Goal: Task Accomplishment & Management: Manage account settings

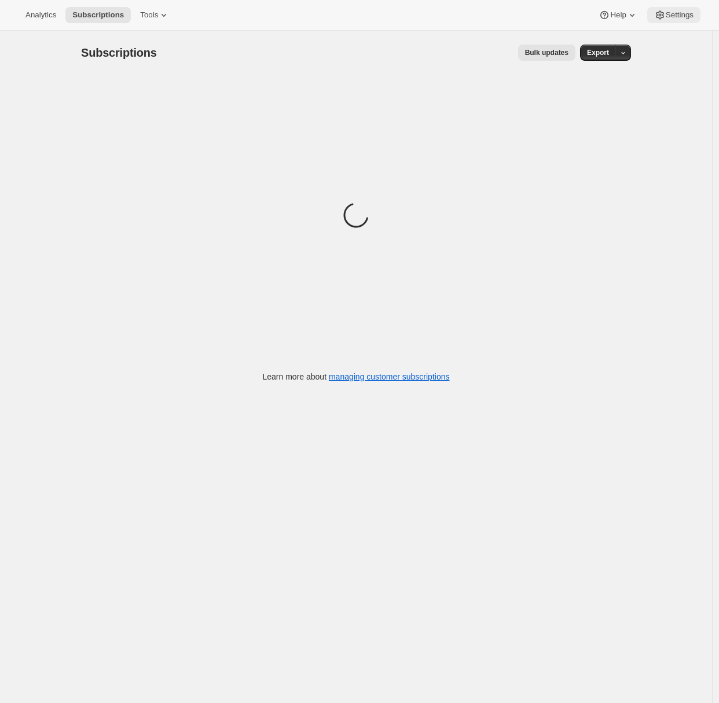
click at [673, 19] on span "Settings" at bounding box center [679, 14] width 28 height 9
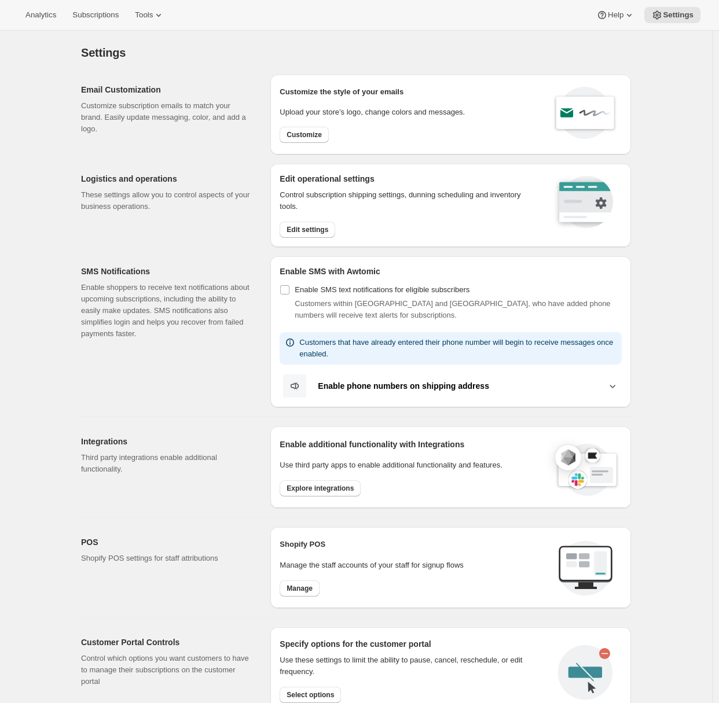
click at [199, 218] on div "Logistics and operations These settings allow you to control aspects of your bu…" at bounding box center [171, 205] width 180 height 83
click at [304, 230] on span "Edit settings" at bounding box center [307, 229] width 42 height 9
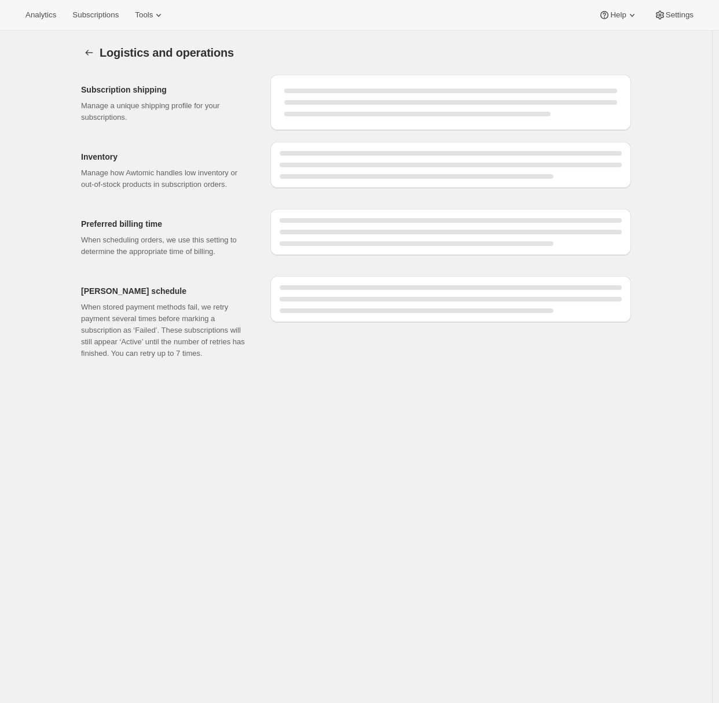
select select "DAY"
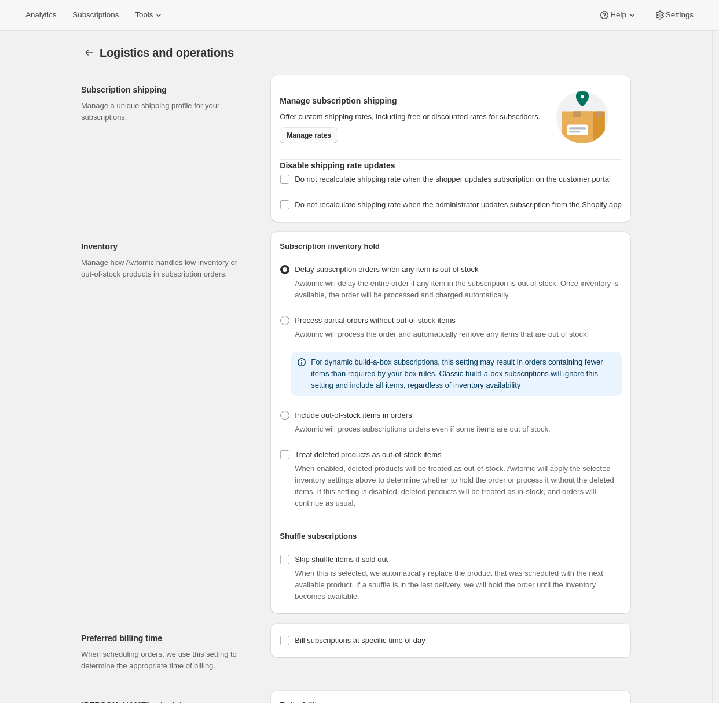
click at [311, 143] on link "Manage rates" at bounding box center [308, 135] width 58 height 16
click at [97, 23] on div "Analytics Subscriptions Tools Help Settings" at bounding box center [359, 15] width 719 height 31
click at [99, 17] on span "Subscriptions" at bounding box center [95, 14] width 46 height 9
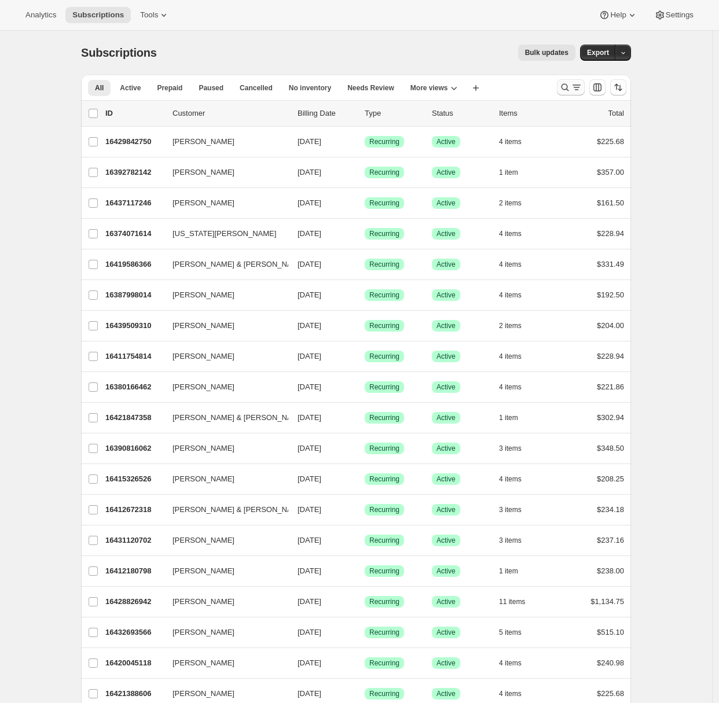
click at [575, 92] on icon "Search and filter results" at bounding box center [576, 88] width 12 height 12
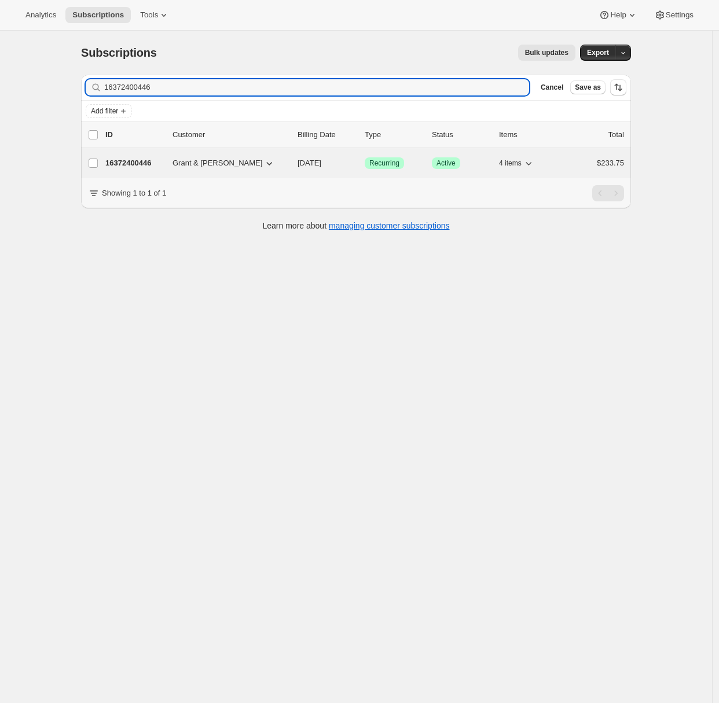
type input "16372400446"
click at [141, 160] on p "16372400446" at bounding box center [134, 163] width 58 height 12
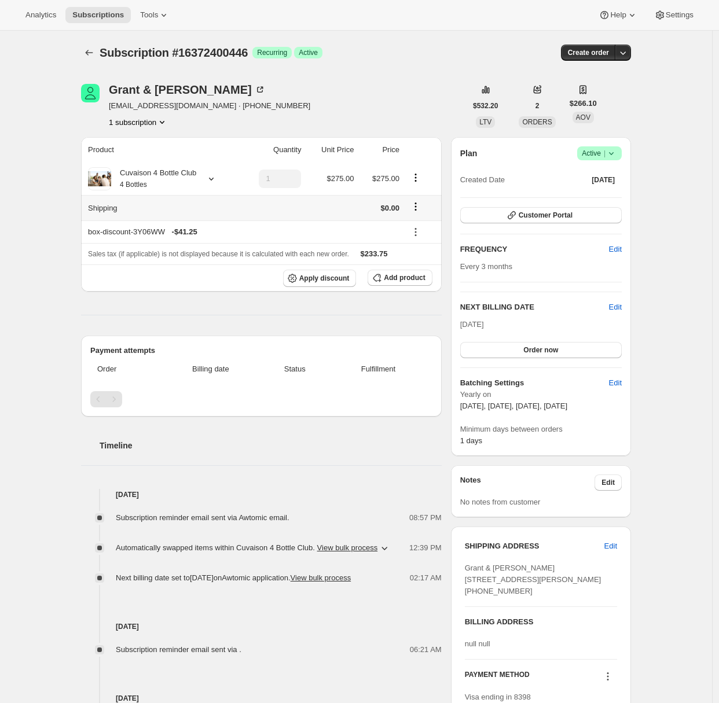
click at [417, 210] on icon "Shipping actions" at bounding box center [416, 210] width 2 height 2
click at [422, 229] on span "Edit shipping rate" at bounding box center [418, 229] width 58 height 9
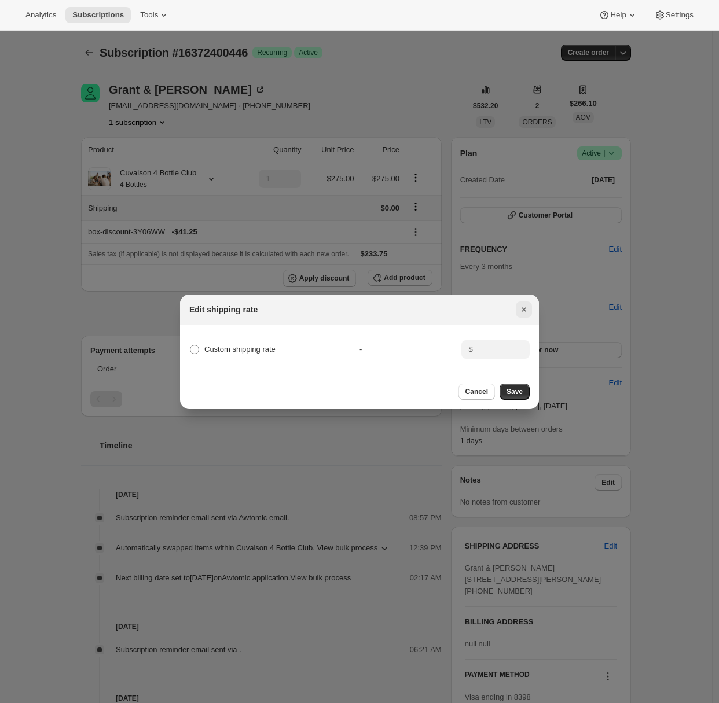
click at [529, 306] on icon "Close" at bounding box center [524, 310] width 12 height 12
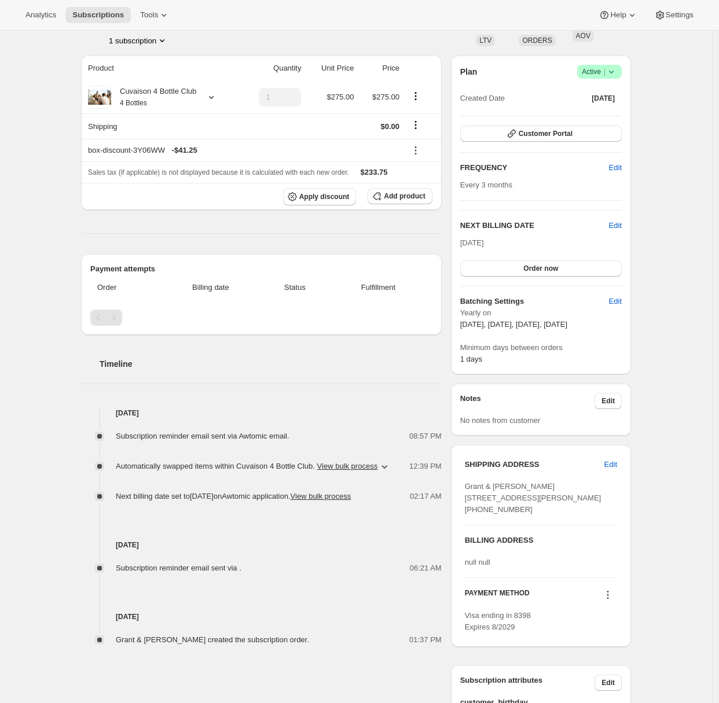
scroll to position [46, 0]
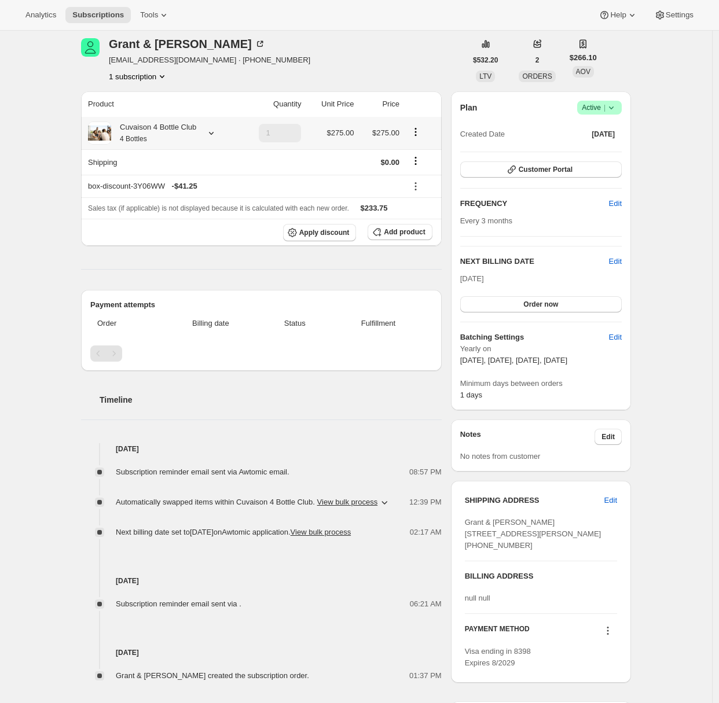
click at [214, 134] on icon at bounding box center [211, 133] width 5 height 3
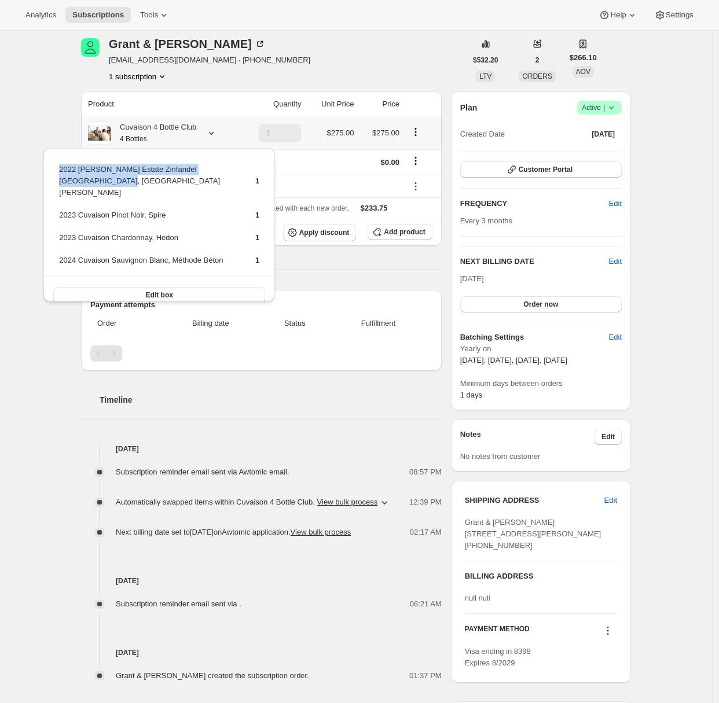
drag, startPoint x: 60, startPoint y: 168, endPoint x: 86, endPoint y: 180, distance: 28.7
click at [86, 180] on td "2022 Brandlin Estate Zinfandel Old Vine, Mount Veeder" at bounding box center [146, 185] width 177 height 45
copy td "2022 Brandlin Estate Zinfandel Old Vine, Mount Veeder"
drag, startPoint x: 59, startPoint y: 203, endPoint x: 176, endPoint y: 203, distance: 116.9
click at [171, 209] on td "2023 Cuvaison Pinot Noir, Spire" at bounding box center [146, 219] width 177 height 21
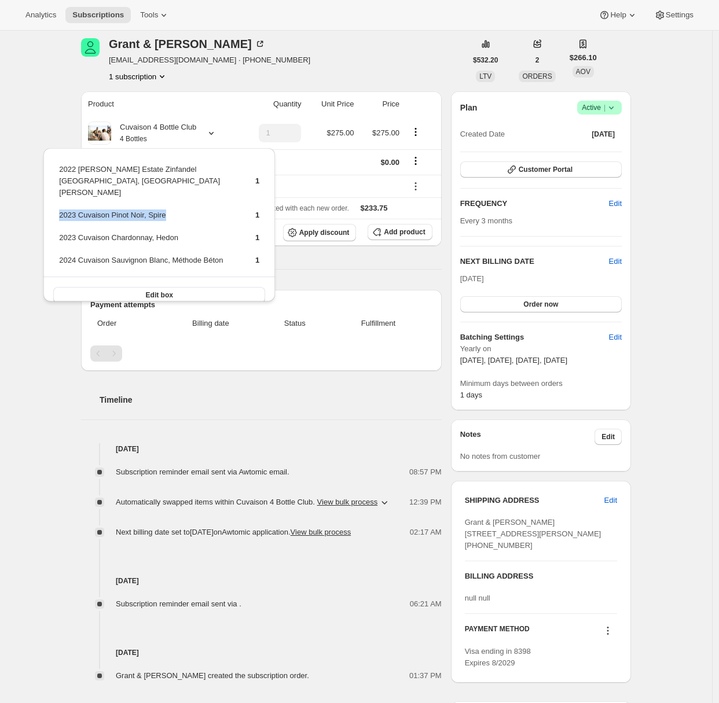
copy td "2023 Cuvaison Pinot Noir, Spire"
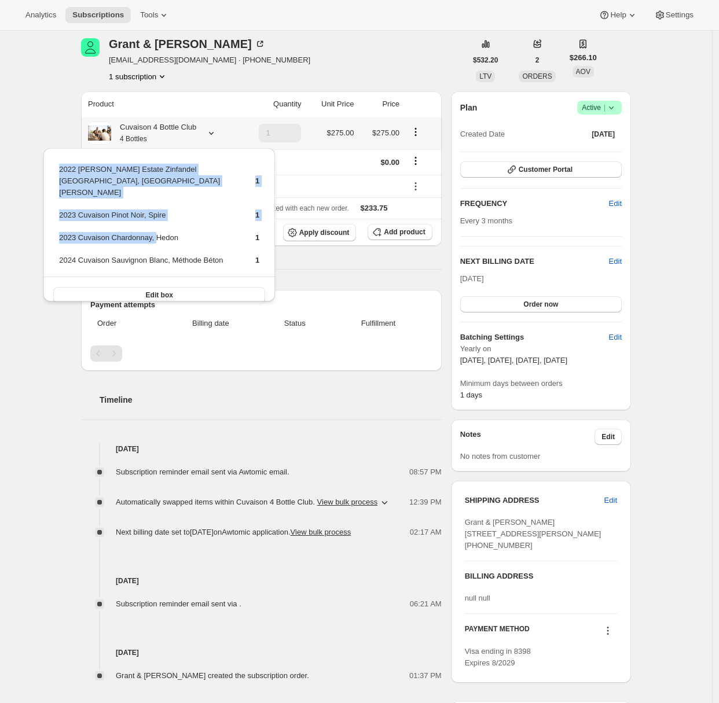
drag, startPoint x: 57, startPoint y: 224, endPoint x: 161, endPoint y: 227, distance: 104.2
click at [161, 227] on table "2022 Brandlin Estate Zinfandel Old Vine, Mount Veeder 1 2023 Cuvaison Pinot Noi…" at bounding box center [159, 219] width 204 height 115
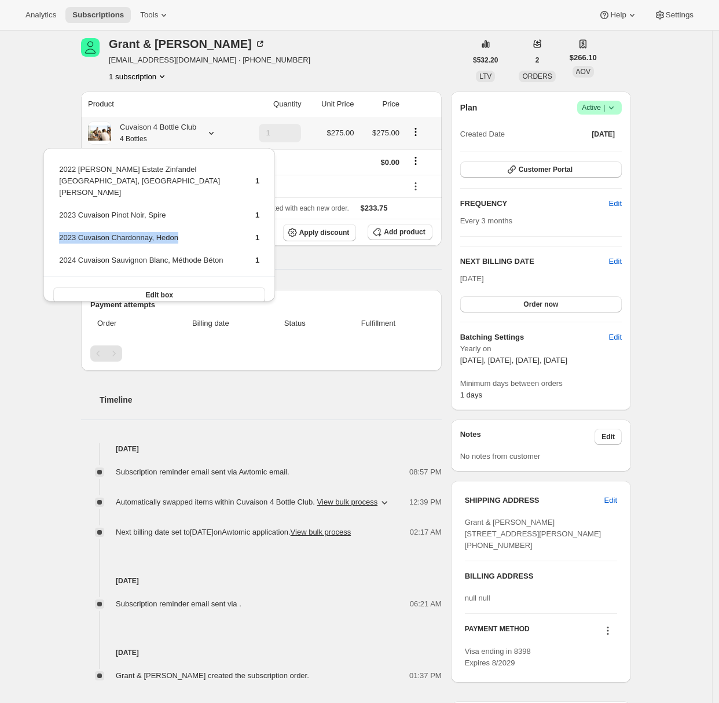
drag, startPoint x: 189, startPoint y: 228, endPoint x: 60, endPoint y: 227, distance: 129.0
click at [60, 231] on td "2023 Cuvaison Chardonnay, Hedon" at bounding box center [146, 241] width 177 height 21
copy td "2023 Cuvaison Chardonnay, Hedon"
drag, startPoint x: 233, startPoint y: 251, endPoint x: 60, endPoint y: 249, distance: 172.4
click at [60, 254] on td "2024 Cuvaison Sauvignon Blanc, Méthode Béton" at bounding box center [146, 264] width 177 height 21
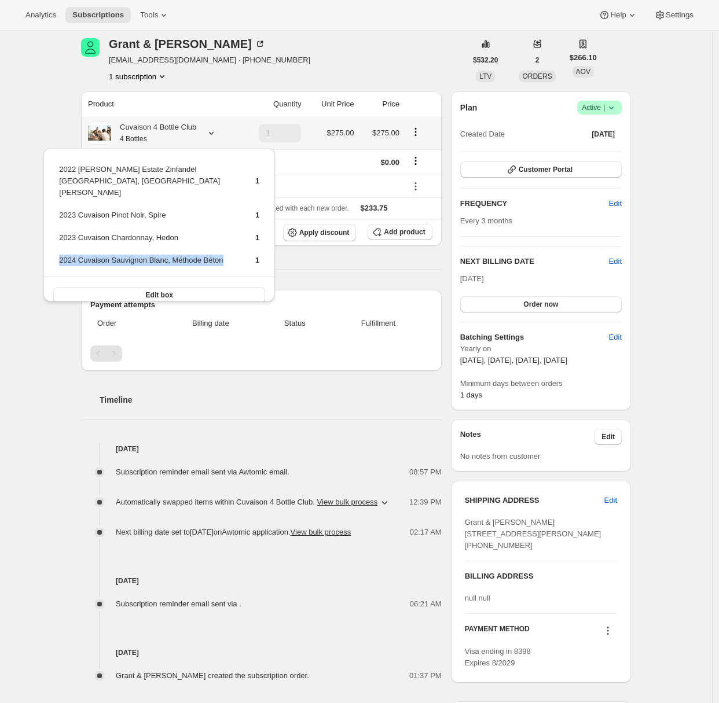
copy td "2024 Cuvaison Sauvignon Blanc, Méthode Béton"
click at [675, 181] on div "Subscription #16372400446. This page is ready Subscription #16372400446 Success…" at bounding box center [356, 467] width 712 height 965
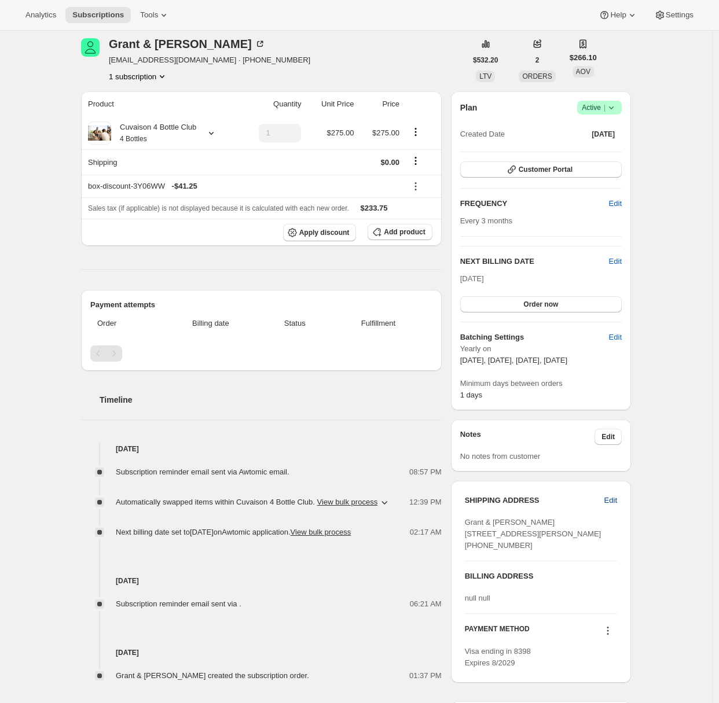
click at [616, 500] on span "Edit" at bounding box center [610, 501] width 13 height 12
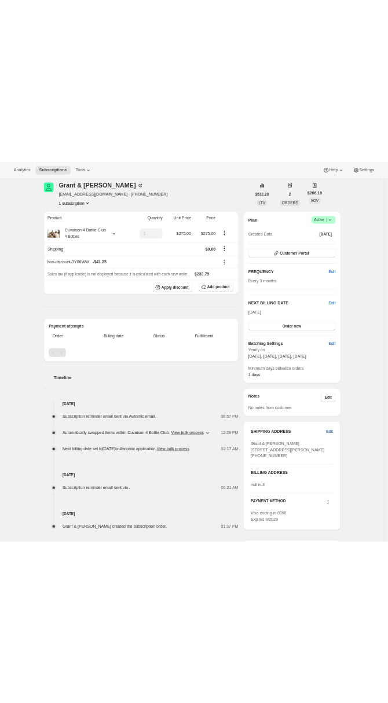
scroll to position [0, 0]
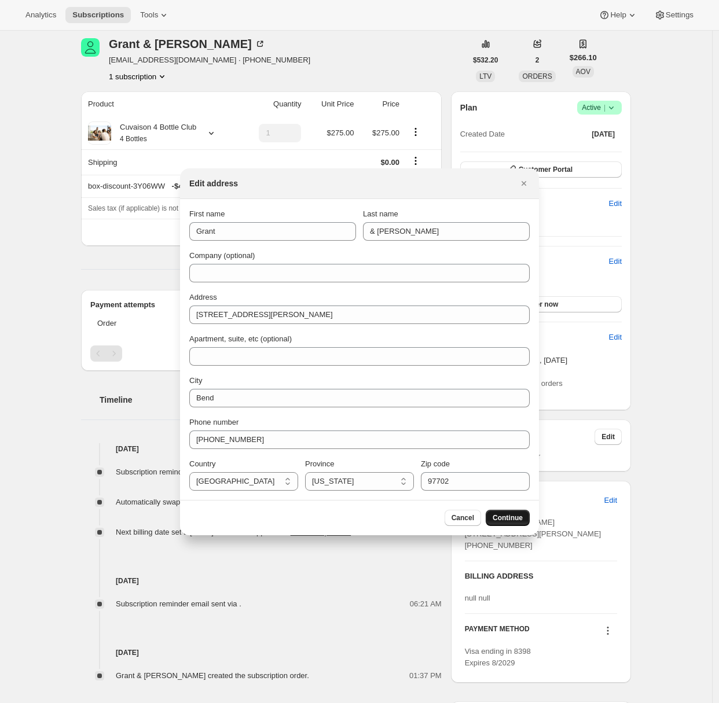
click at [509, 517] on span "Continue" at bounding box center [507, 517] width 30 height 9
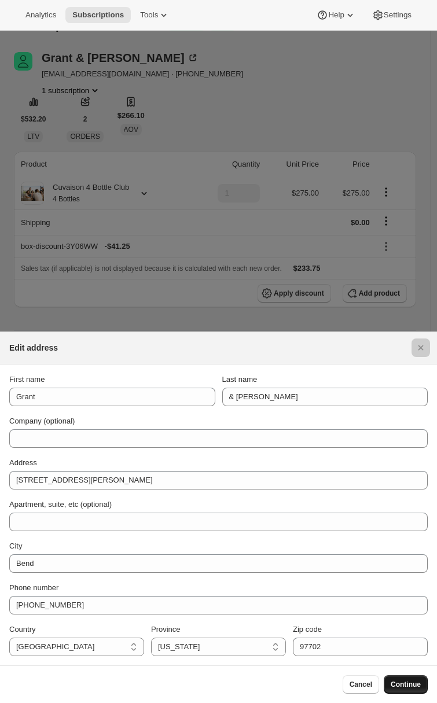
click at [410, 691] on button "Continue" at bounding box center [406, 684] width 44 height 19
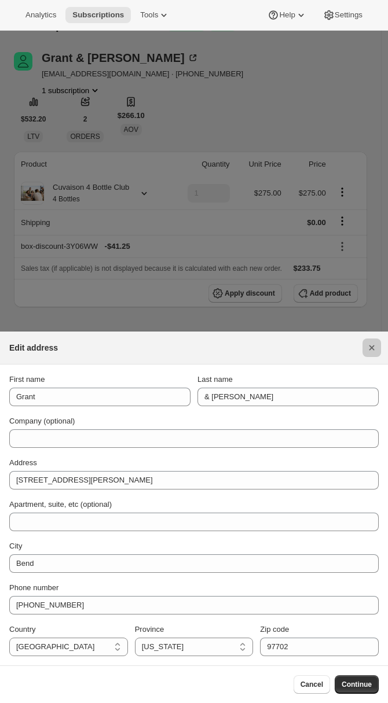
click at [373, 349] on icon "Close" at bounding box center [372, 348] width 12 height 12
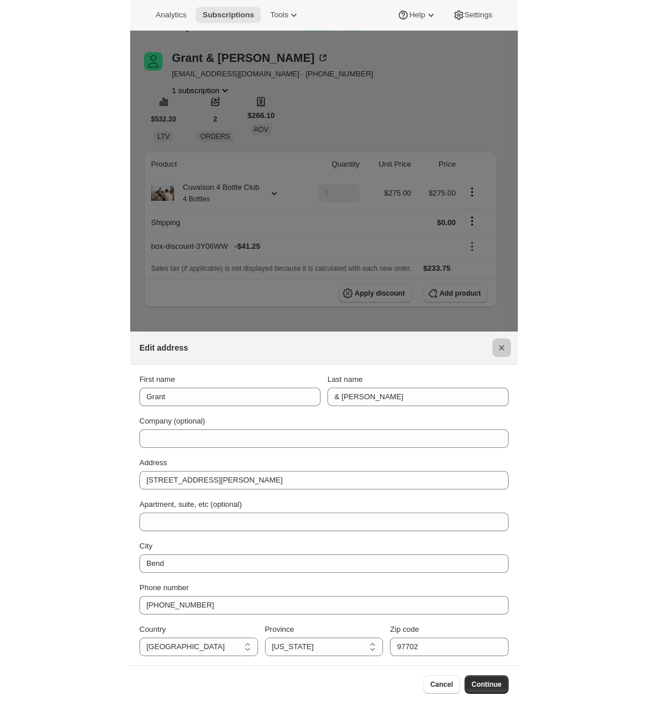
scroll to position [46, 0]
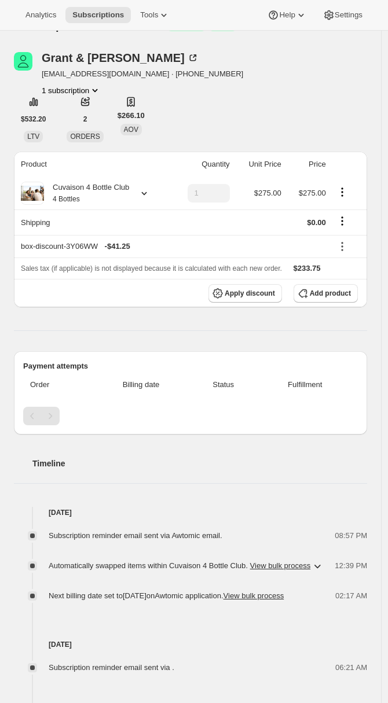
click at [148, 197] on icon at bounding box center [144, 193] width 12 height 12
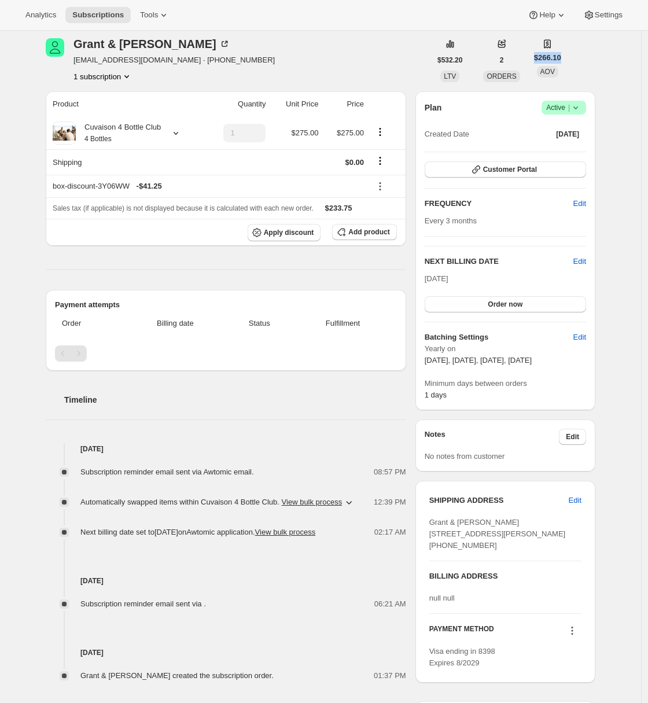
click at [609, 52] on div "Subscription #16372400446. This page is ready Subscription #16372400446 Success…" at bounding box center [320, 467] width 577 height 965
click at [612, 12] on span "Settings" at bounding box center [609, 14] width 28 height 9
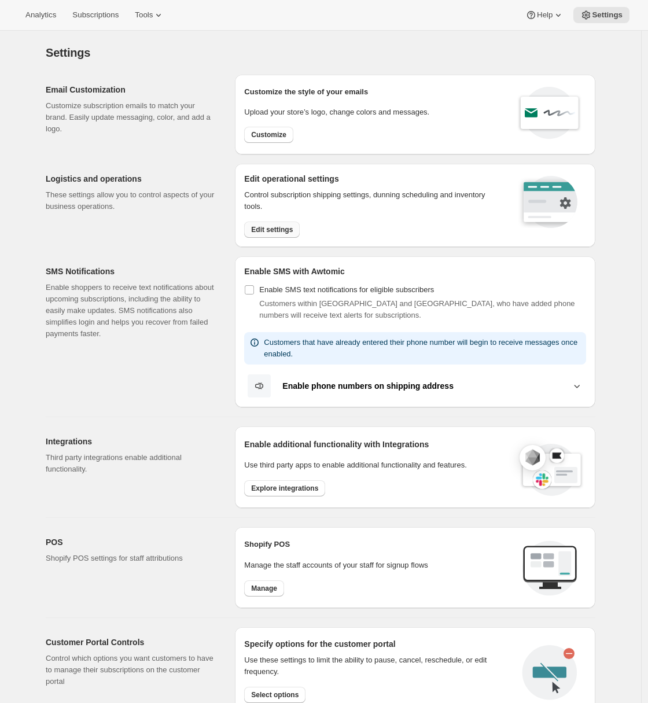
click at [271, 235] on button "Edit settings" at bounding box center [272, 230] width 56 height 16
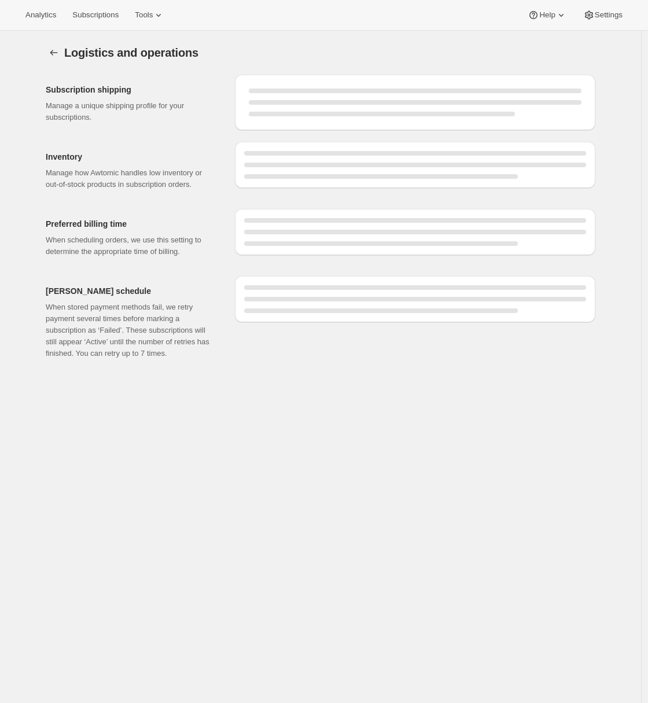
select select "DAY"
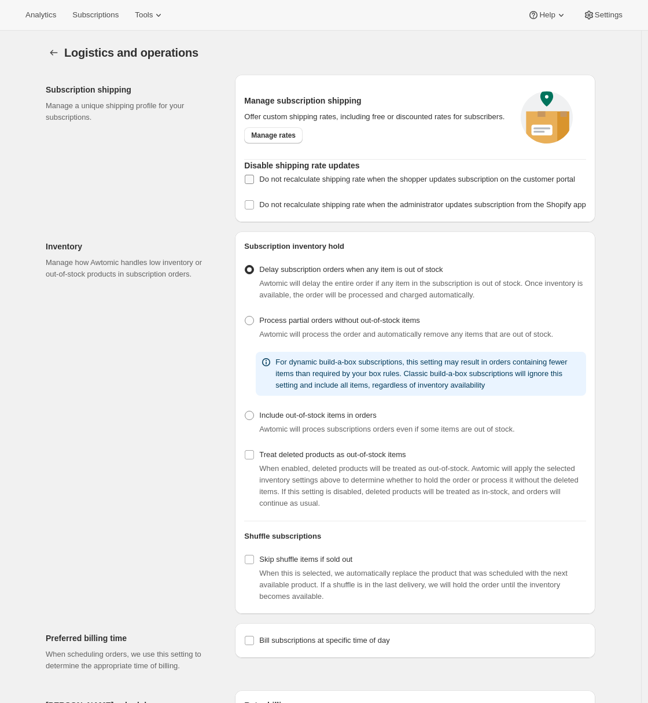
click at [267, 182] on span "Do not recalculate shipping rate when the shopper updates subscription on the c…" at bounding box center [417, 179] width 316 height 9
click at [254, 182] on input "Do not recalculate shipping rate when the shopper updates subscription on the c…" at bounding box center [249, 179] width 9 height 9
checkbox input "true"
click at [263, 209] on span "Do not recalculate shipping rate when the administrator updates subscription fr…" at bounding box center [422, 204] width 326 height 9
click at [254, 209] on input "Do not recalculate shipping rate when the administrator updates subscription fr…" at bounding box center [249, 204] width 9 height 9
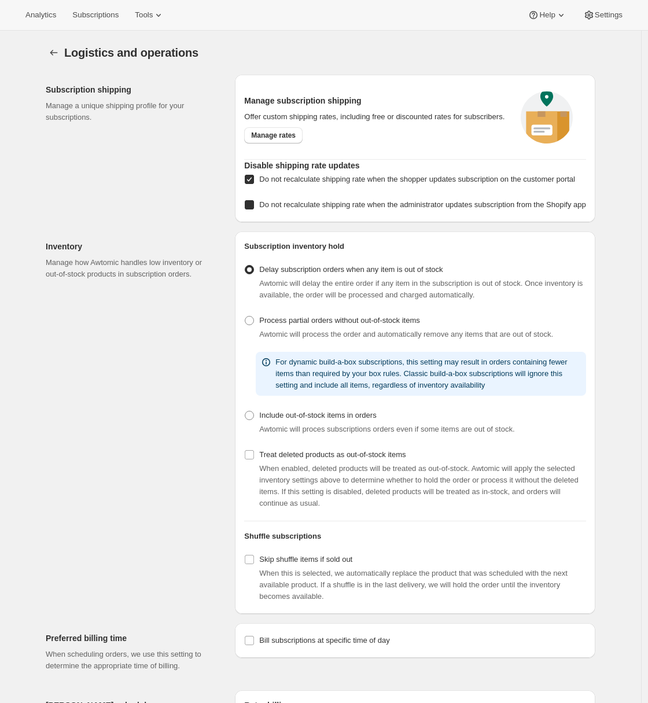
checkbox input "true"
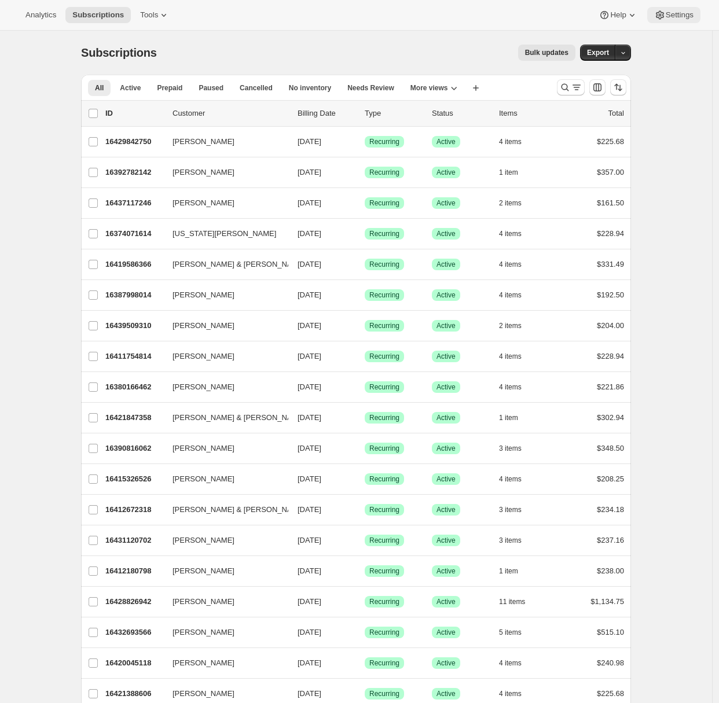
click at [658, 20] on button "Settings" at bounding box center [673, 15] width 53 height 16
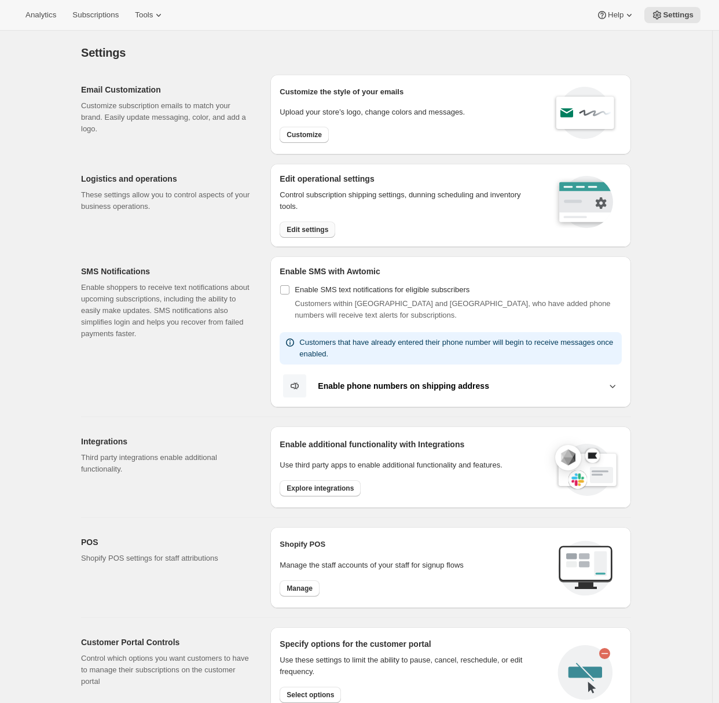
click at [300, 232] on span "Edit settings" at bounding box center [307, 229] width 42 height 9
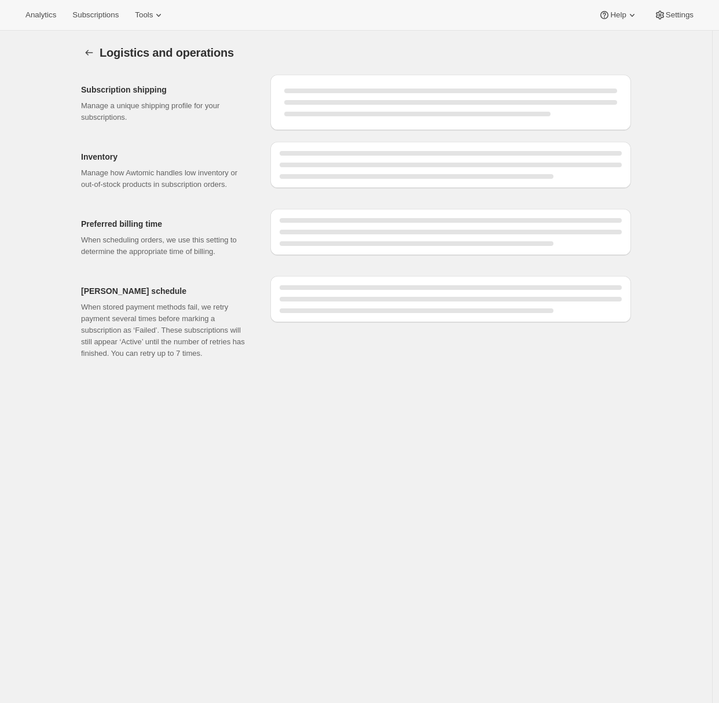
select select "DAY"
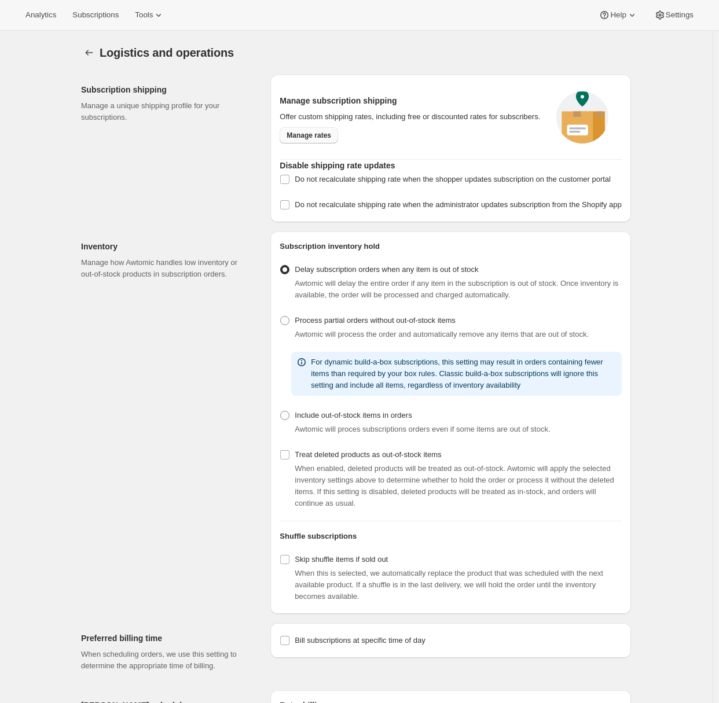
click at [303, 140] on span "Manage rates" at bounding box center [308, 135] width 45 height 9
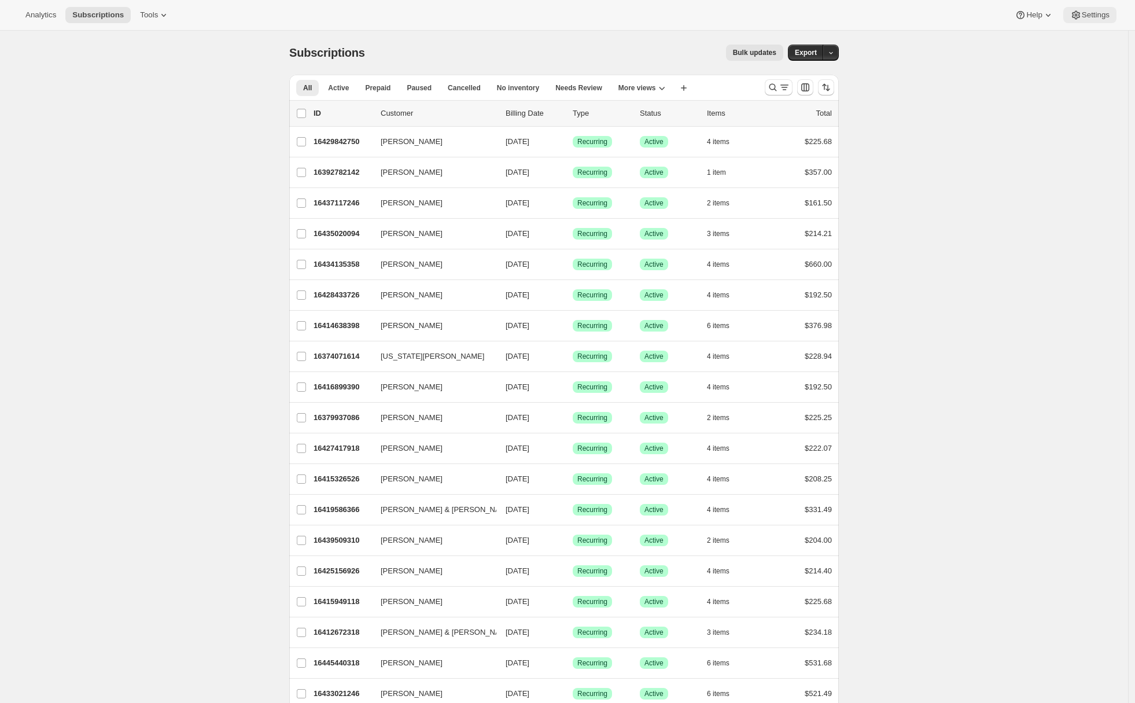
click at [1095, 20] on button "Settings" at bounding box center [1089, 15] width 53 height 16
